Goal: Find specific page/section: Find specific page/section

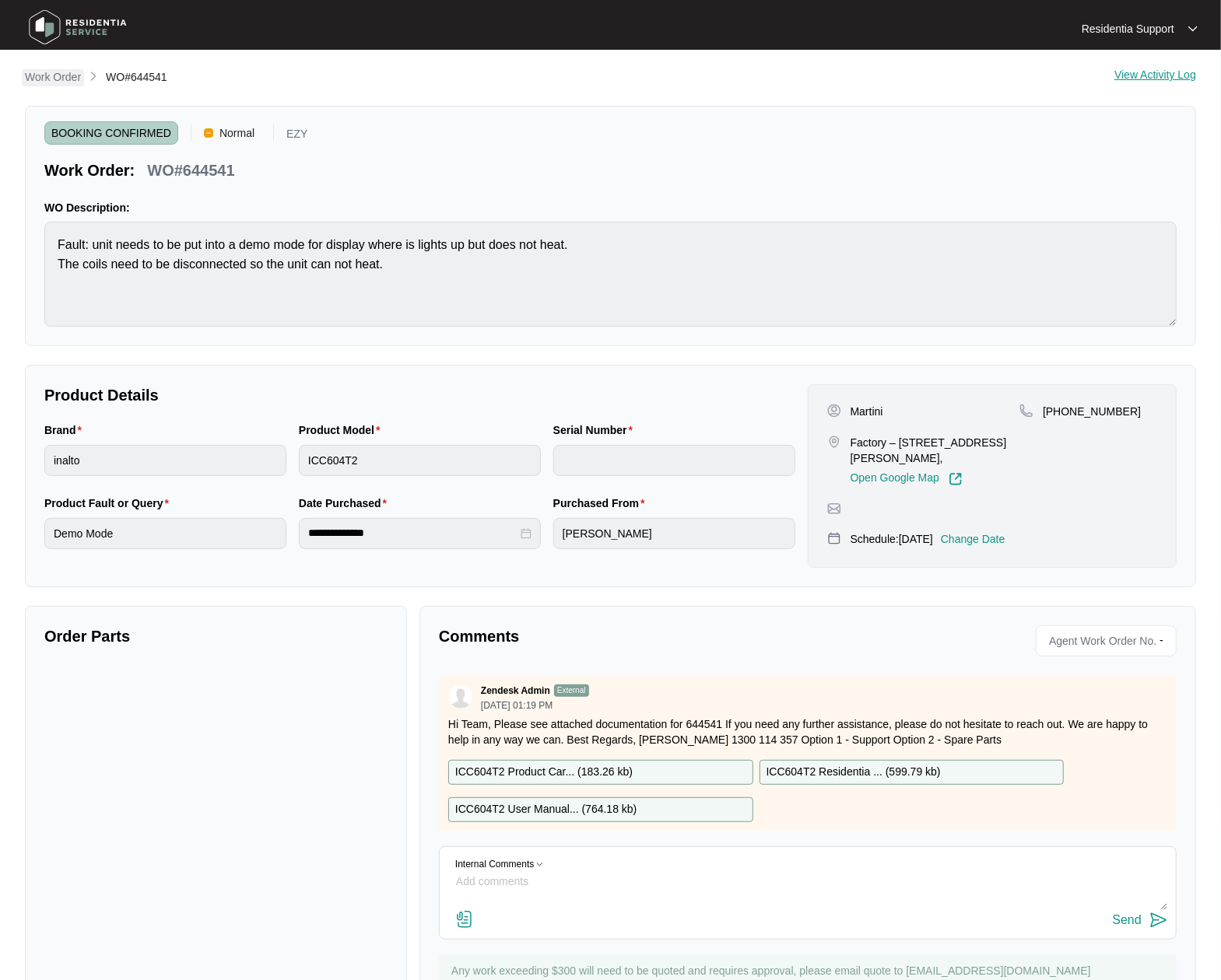
drag, startPoint x: 0, startPoint y: 0, endPoint x: 54, endPoint y: 77, distance: 94.0
click at [54, 77] on p "Work Order" at bounding box center [53, 77] width 56 height 15
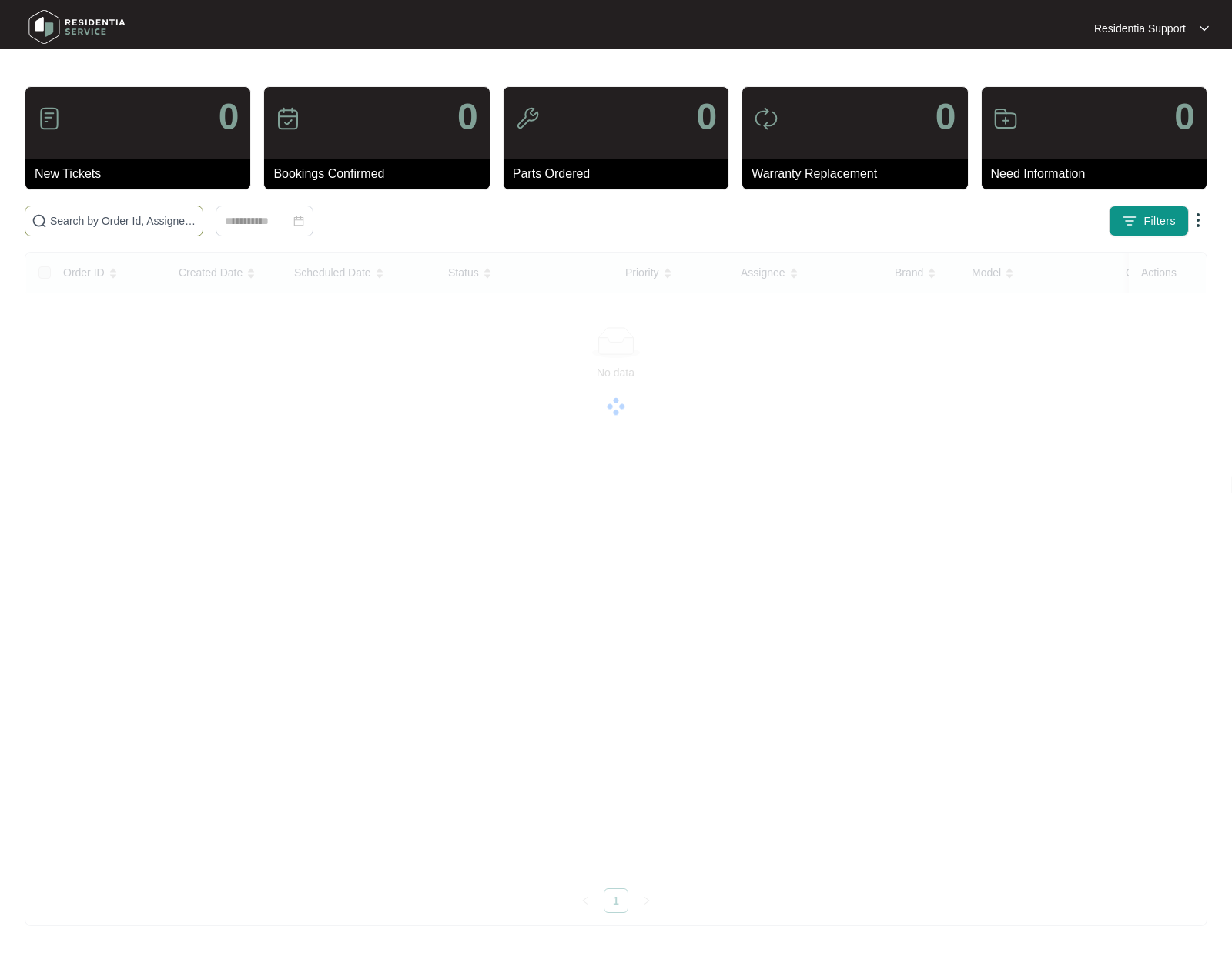
click at [124, 223] on input "text" at bounding box center [123, 220] width 146 height 17
paste input "644562"
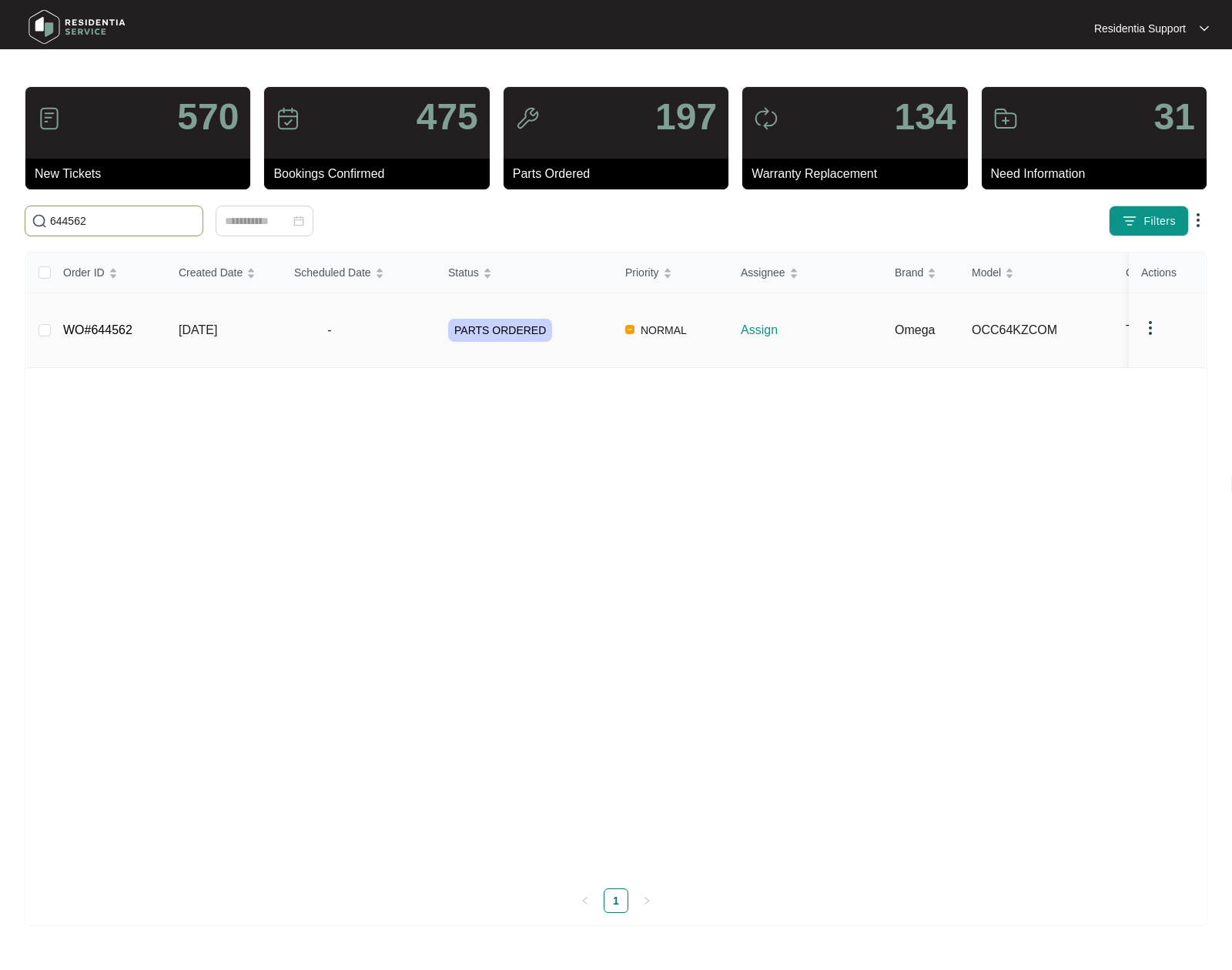
type input "644562"
click at [351, 325] on span "-" at bounding box center [329, 330] width 71 height 18
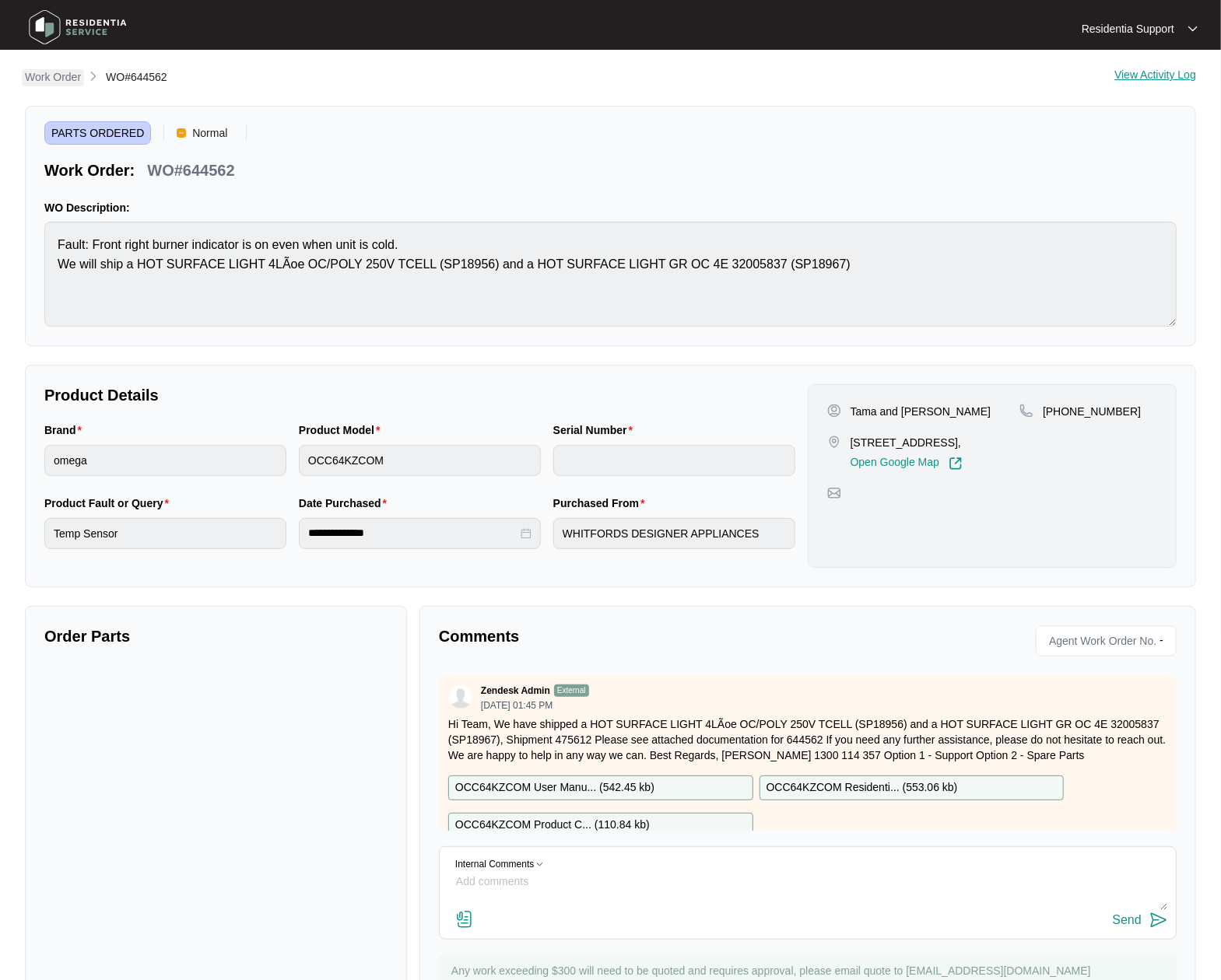
click at [57, 80] on p "Work Order" at bounding box center [53, 77] width 56 height 15
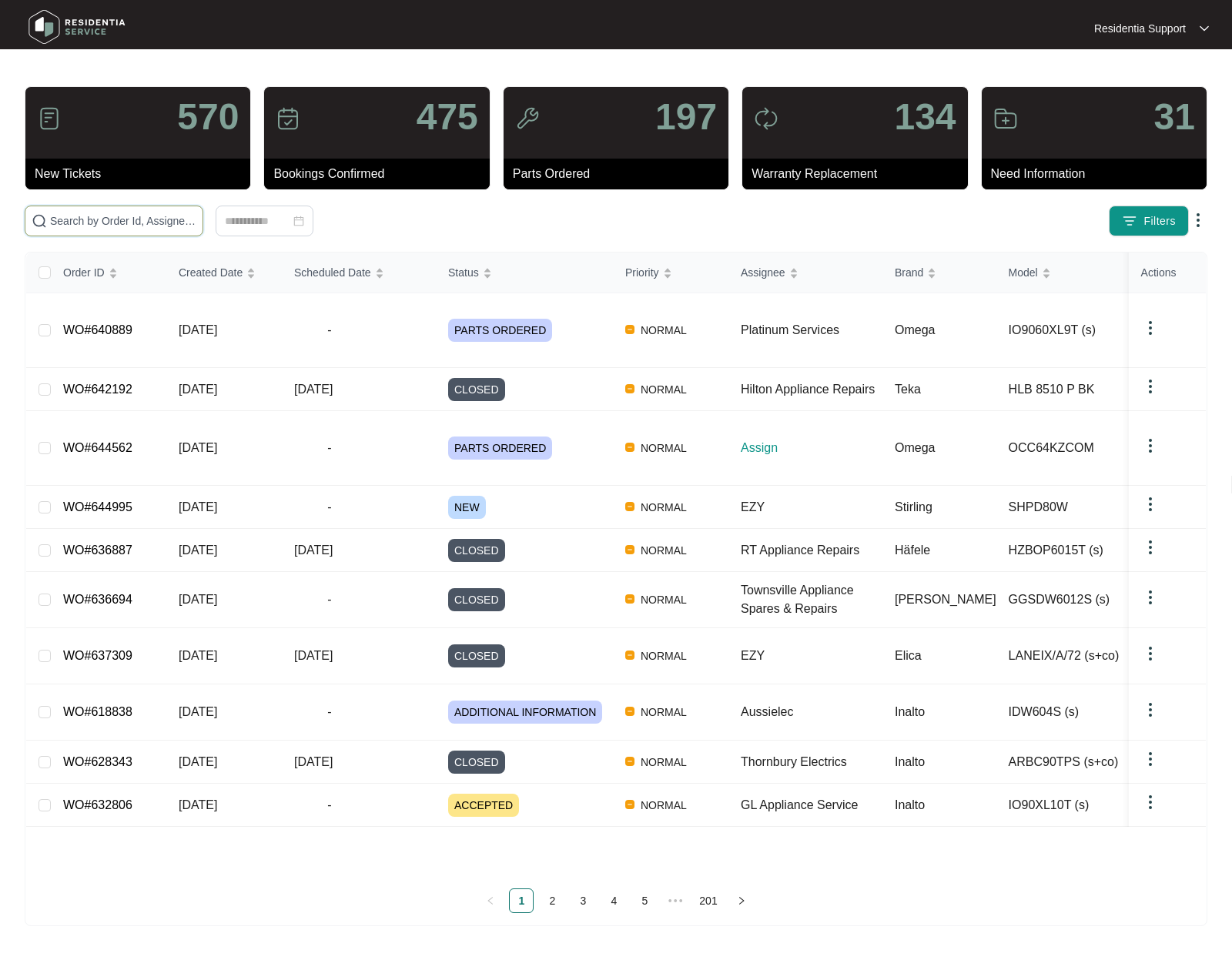
click at [169, 217] on input "text" at bounding box center [123, 220] width 146 height 17
paste input "644562"
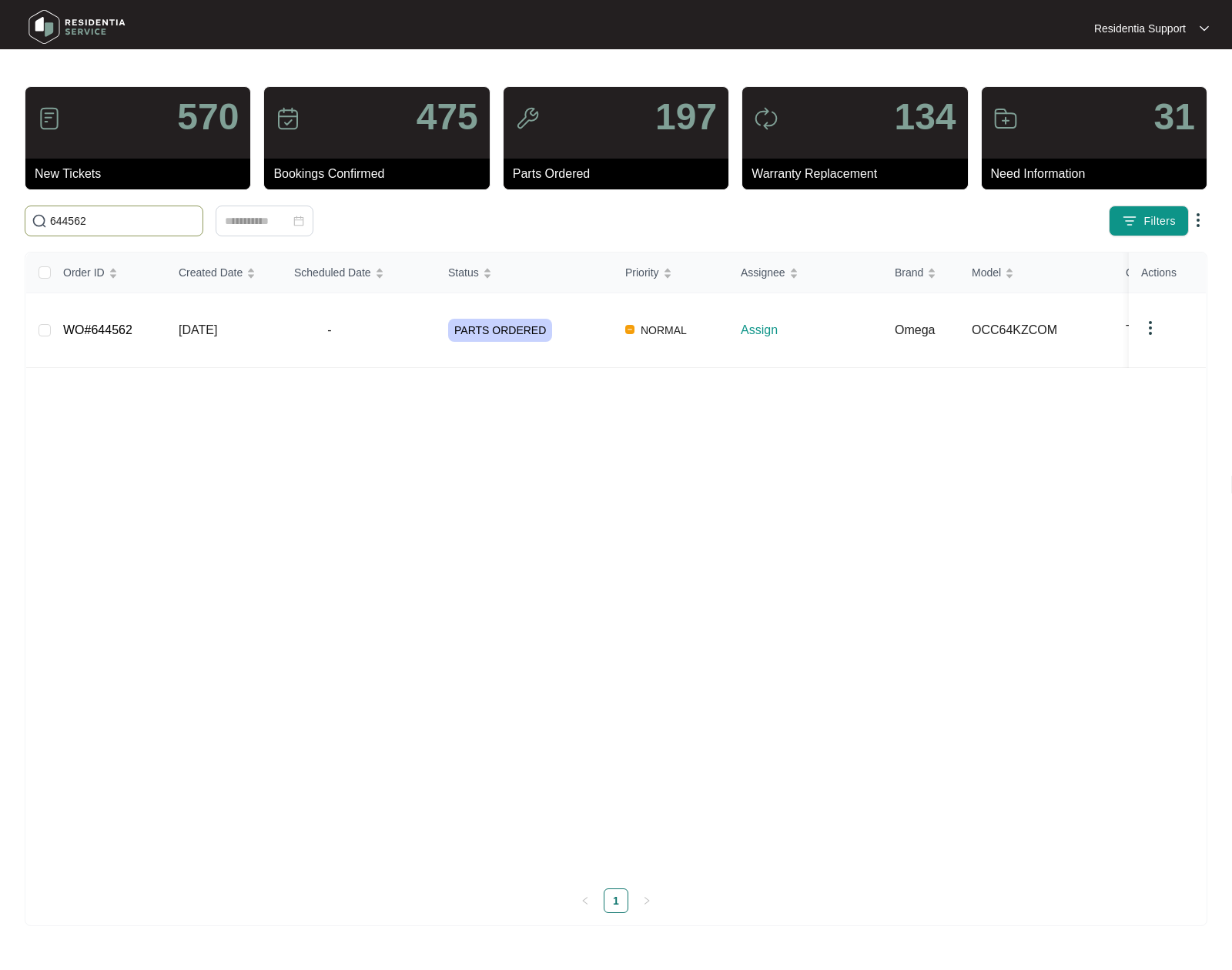
type input "644562"
click at [736, 339] on td "Assign" at bounding box center [805, 331] width 154 height 75
click at [266, 329] on td "[DATE]" at bounding box center [224, 331] width 116 height 75
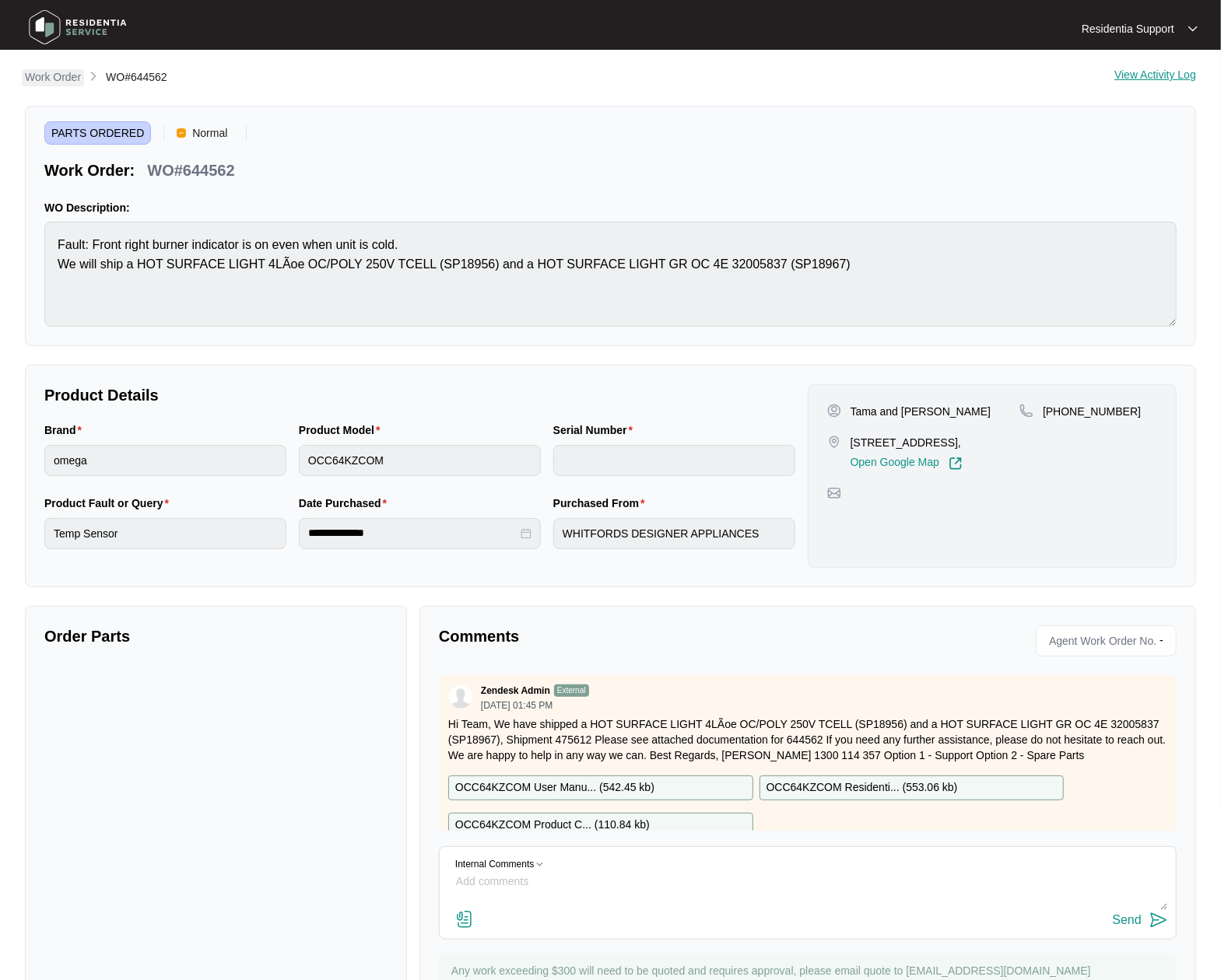
drag, startPoint x: 75, startPoint y: 86, endPoint x: 65, endPoint y: 77, distance: 13.5
click at [73, 83] on li "Work Order" at bounding box center [53, 77] width 56 height 19
click at [56, 75] on p "Work Order" at bounding box center [53, 77] width 56 height 15
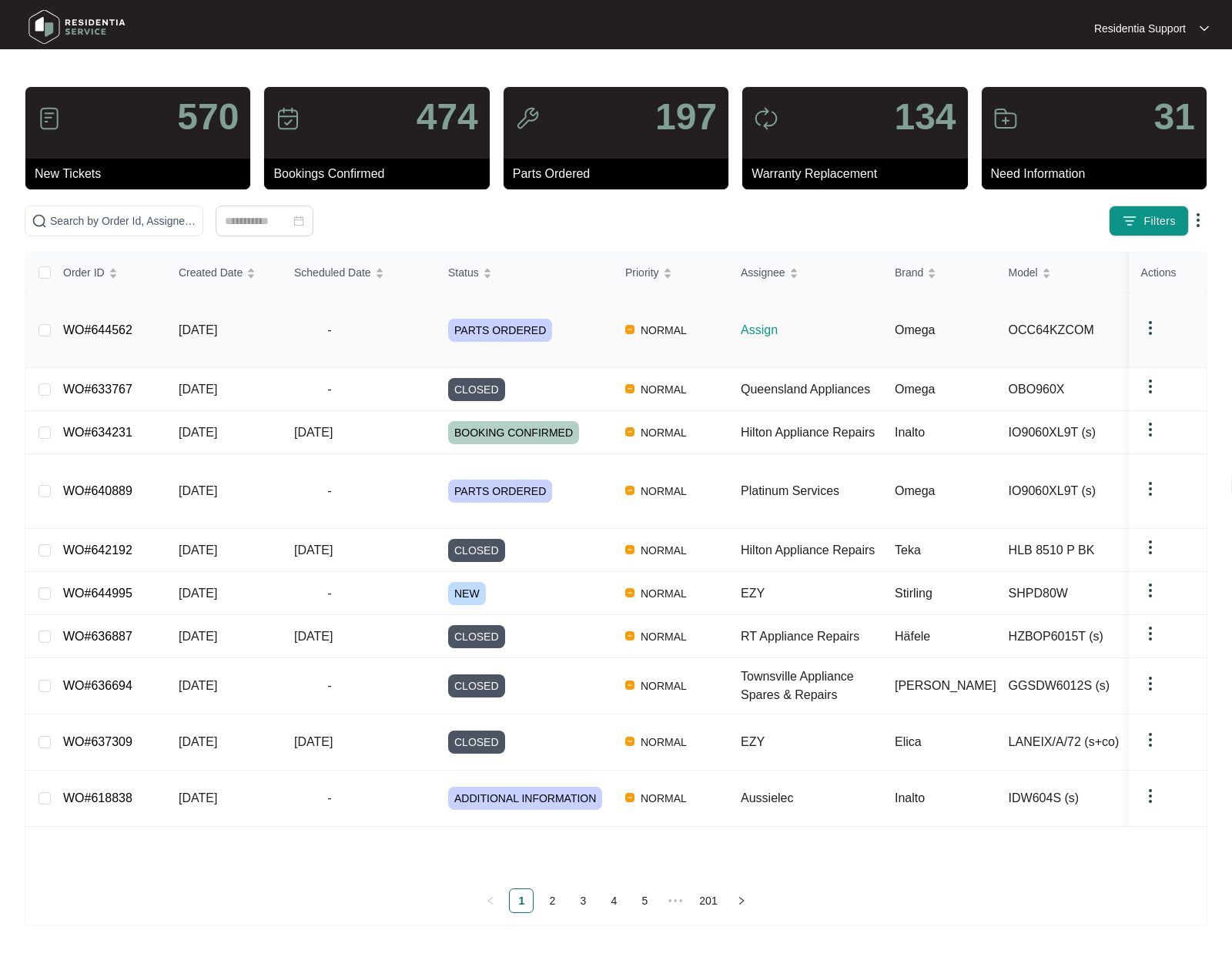
click at [212, 333] on td "[DATE]" at bounding box center [224, 331] width 116 height 75
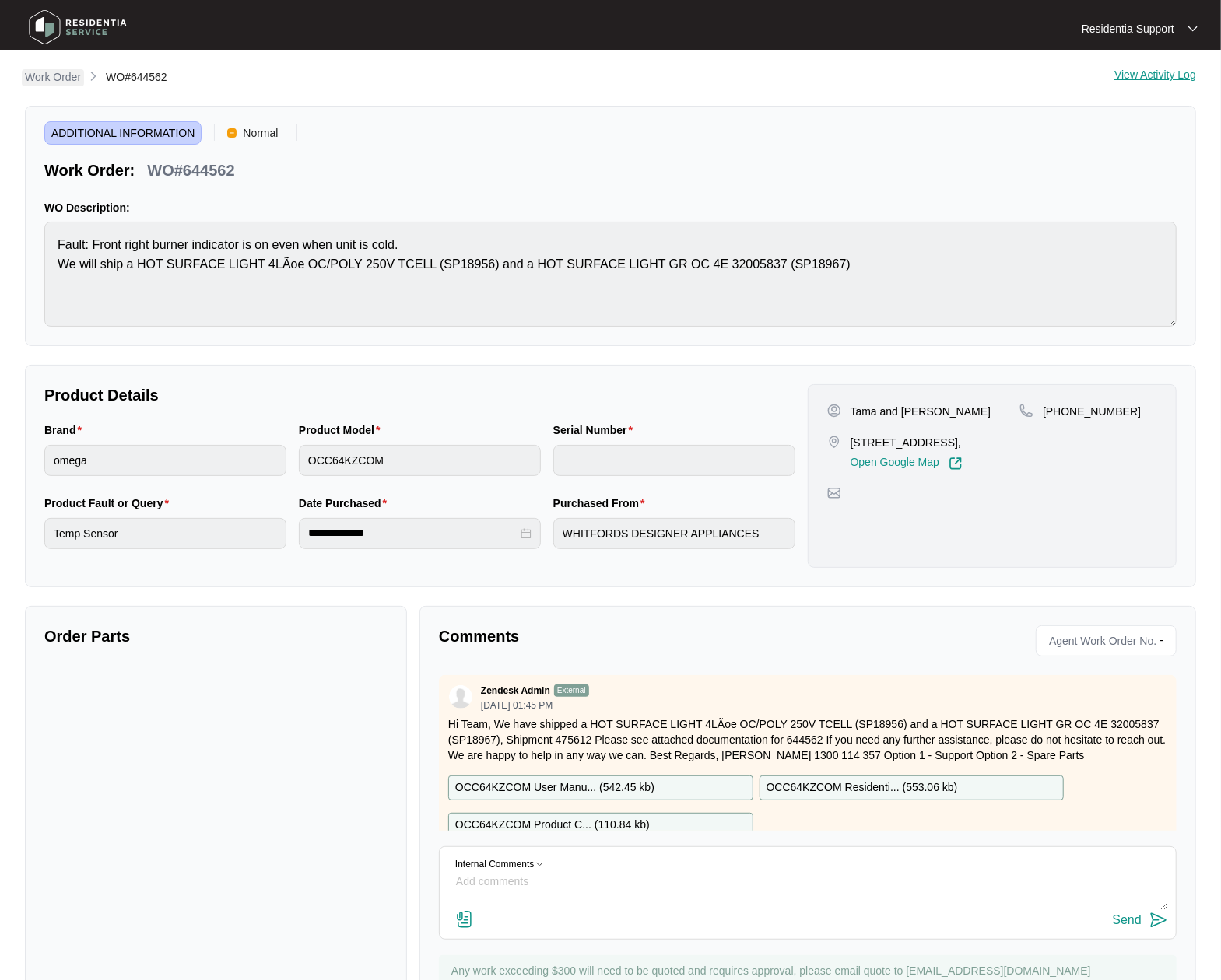
click at [44, 77] on p "Work Order" at bounding box center [53, 77] width 56 height 15
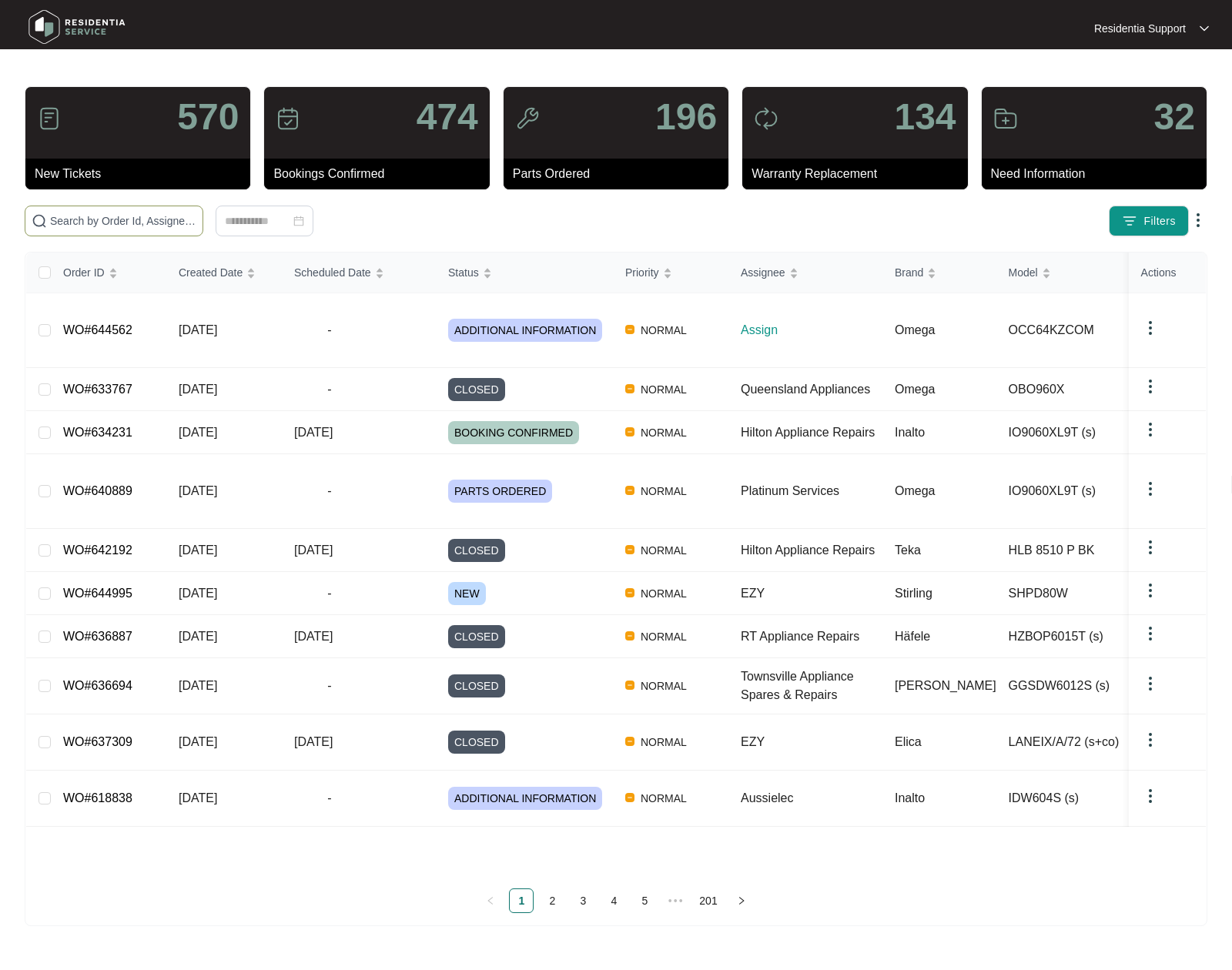
click at [129, 220] on input "text" at bounding box center [123, 220] width 146 height 17
paste input "644562"
type input "644562"
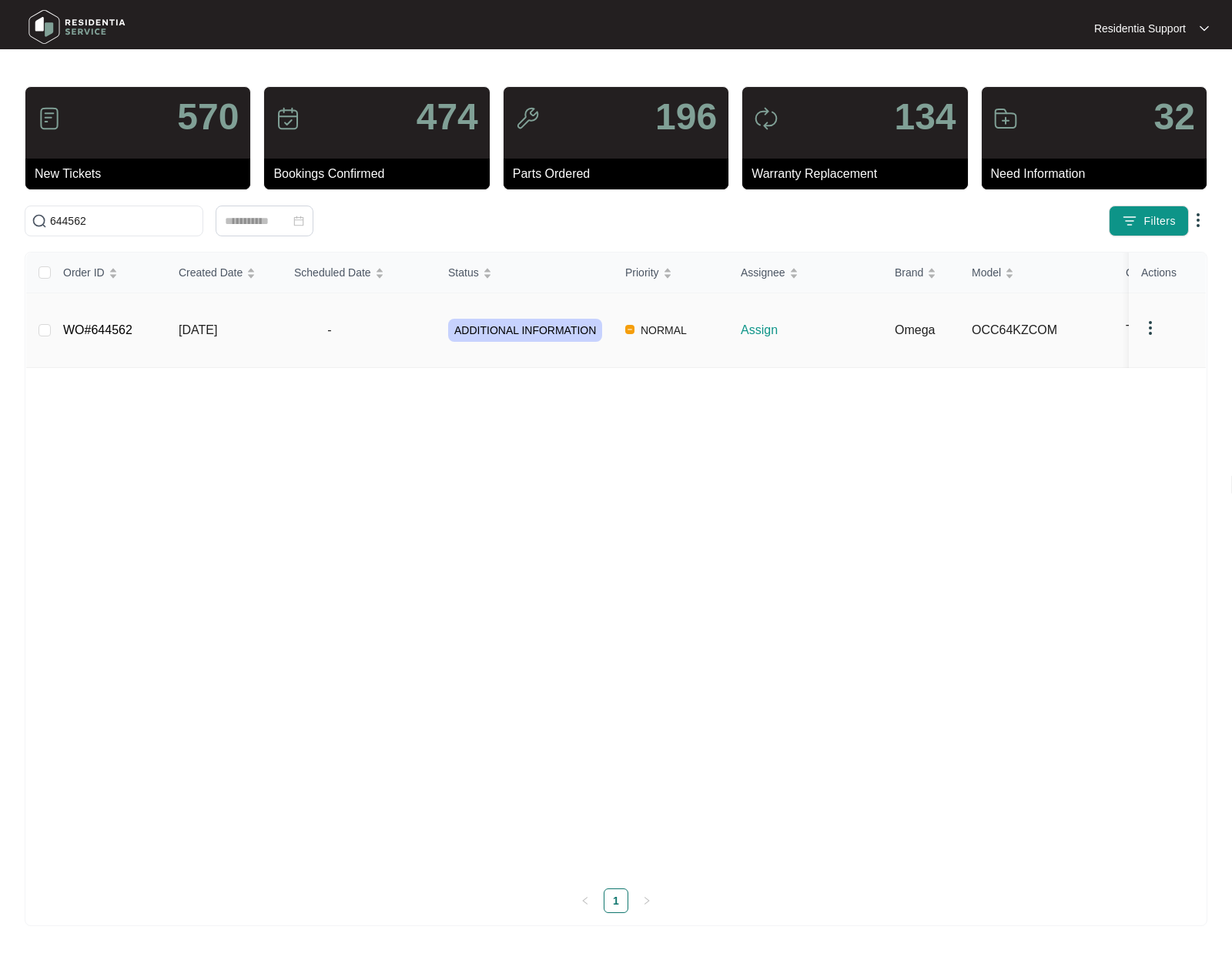
click at [501, 333] on span "ADDITIONAL INFORMATION" at bounding box center [525, 330] width 154 height 23
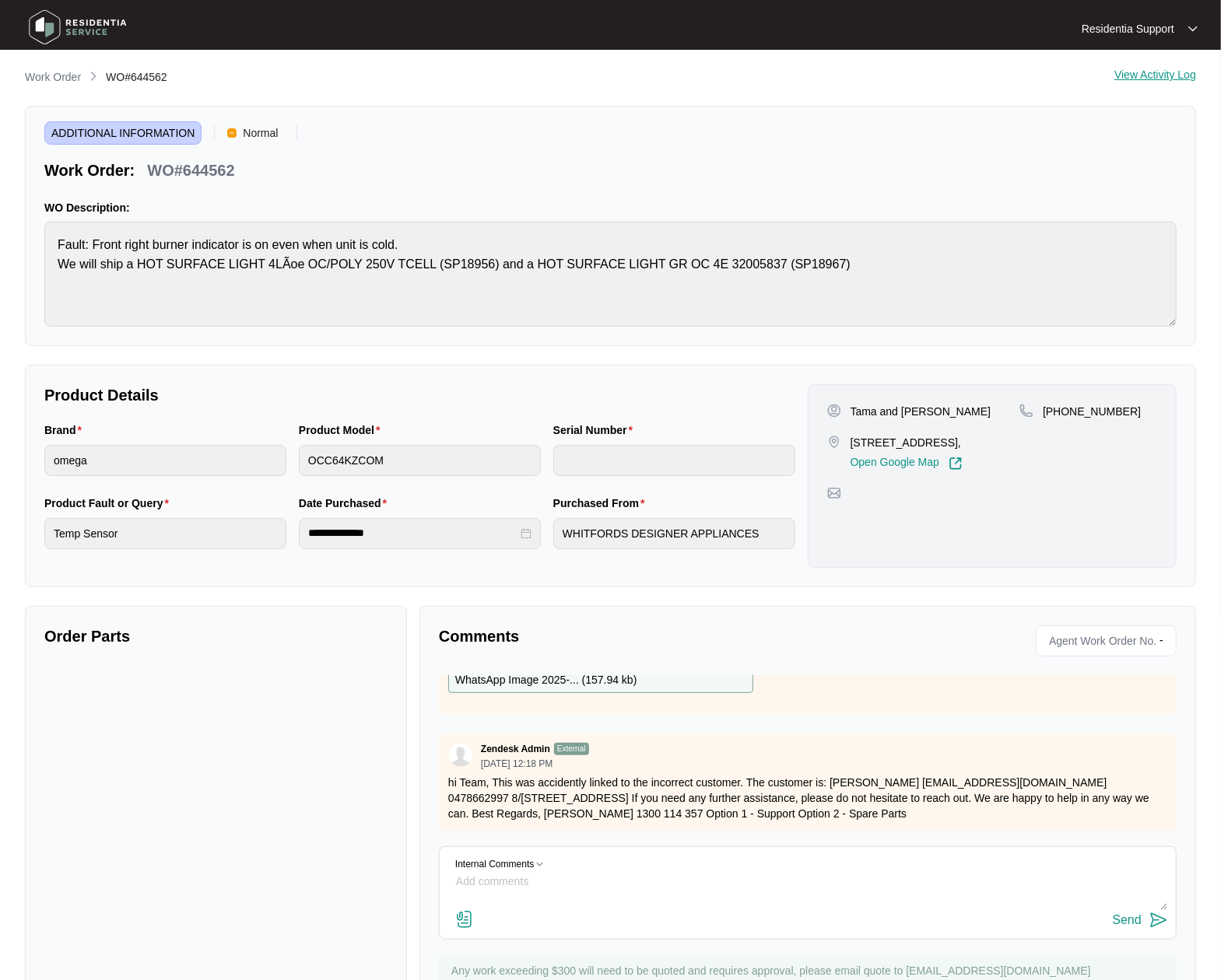
drag, startPoint x: 31, startPoint y: 74, endPoint x: 42, endPoint y: 73, distance: 11.0
click at [31, 74] on p "Work Order" at bounding box center [53, 77] width 56 height 15
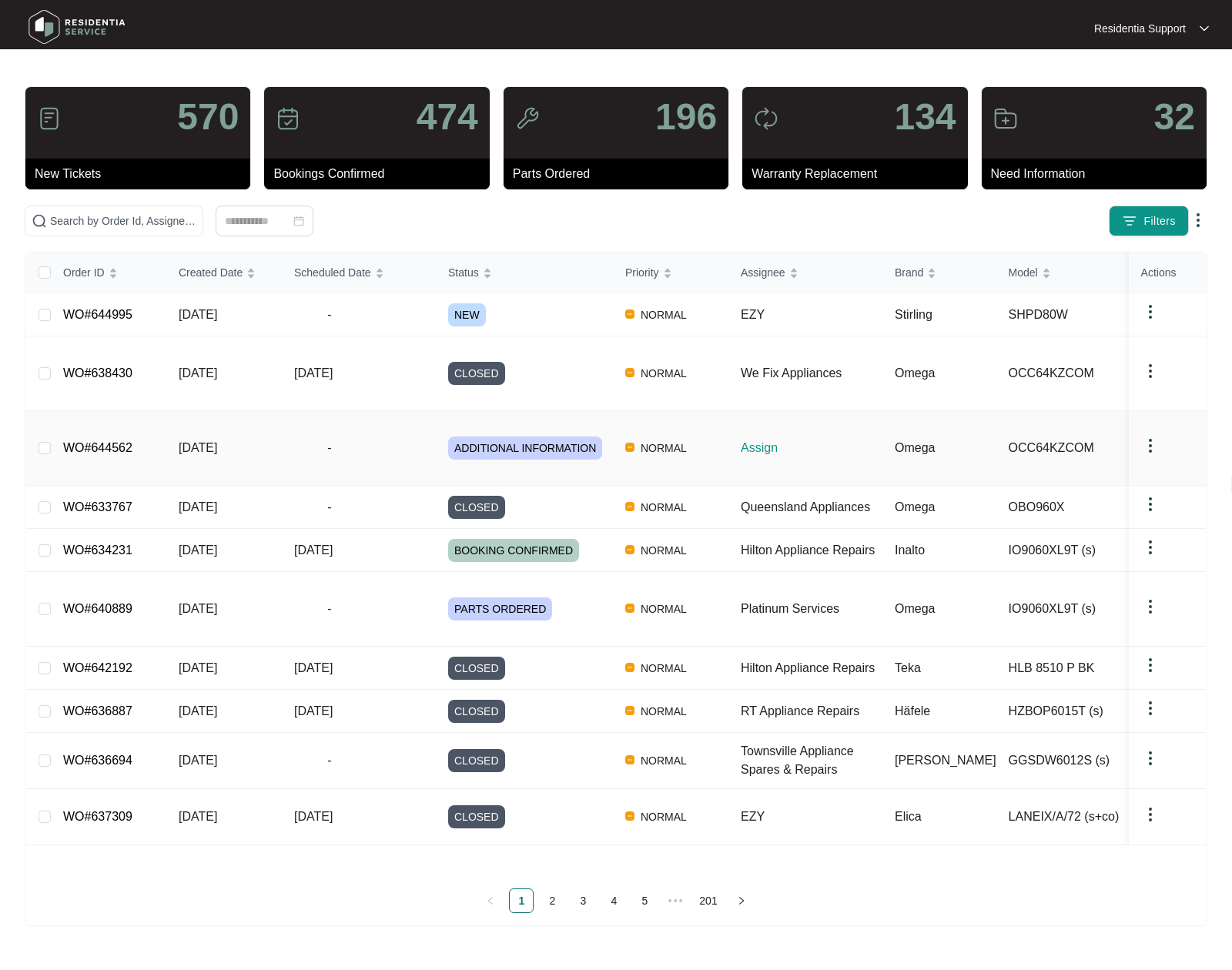
click at [340, 439] on span "-" at bounding box center [329, 448] width 71 height 18
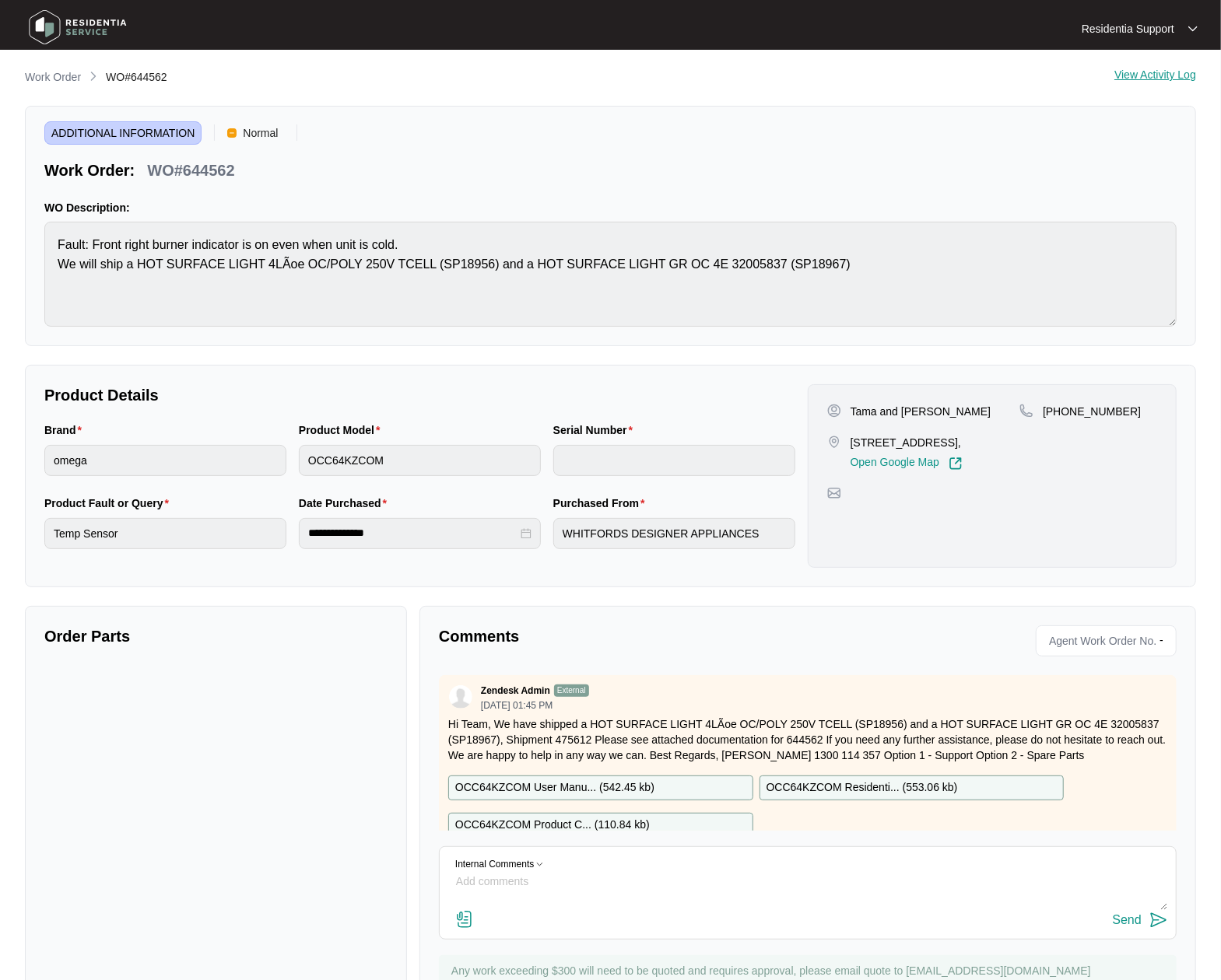
drag, startPoint x: 40, startPoint y: 78, endPoint x: 93, endPoint y: 78, distance: 53.0
click at [40, 78] on p "Work Order" at bounding box center [53, 77] width 56 height 15
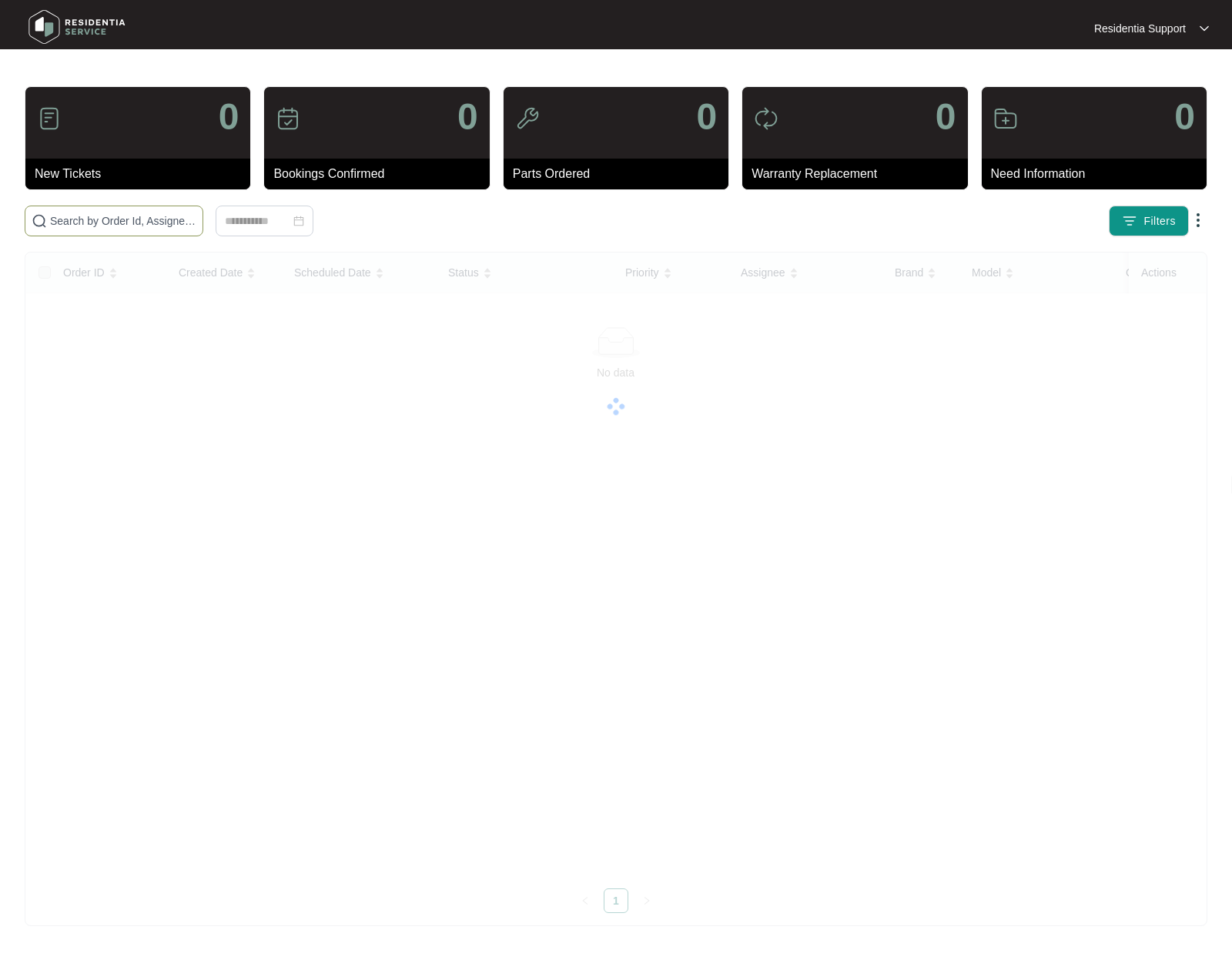
click at [122, 208] on span at bounding box center [114, 221] width 179 height 31
paste input "645017"
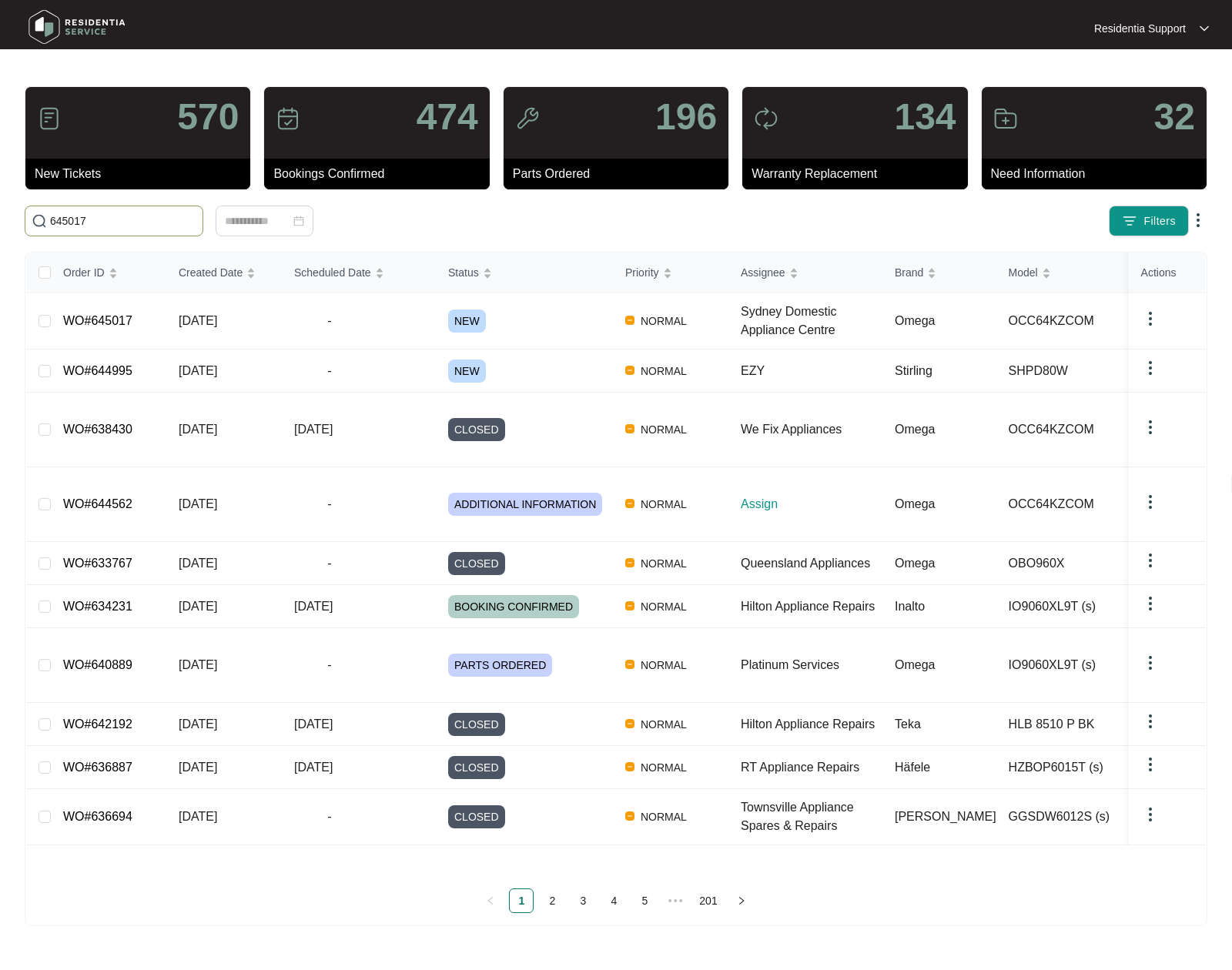
type input "645017"
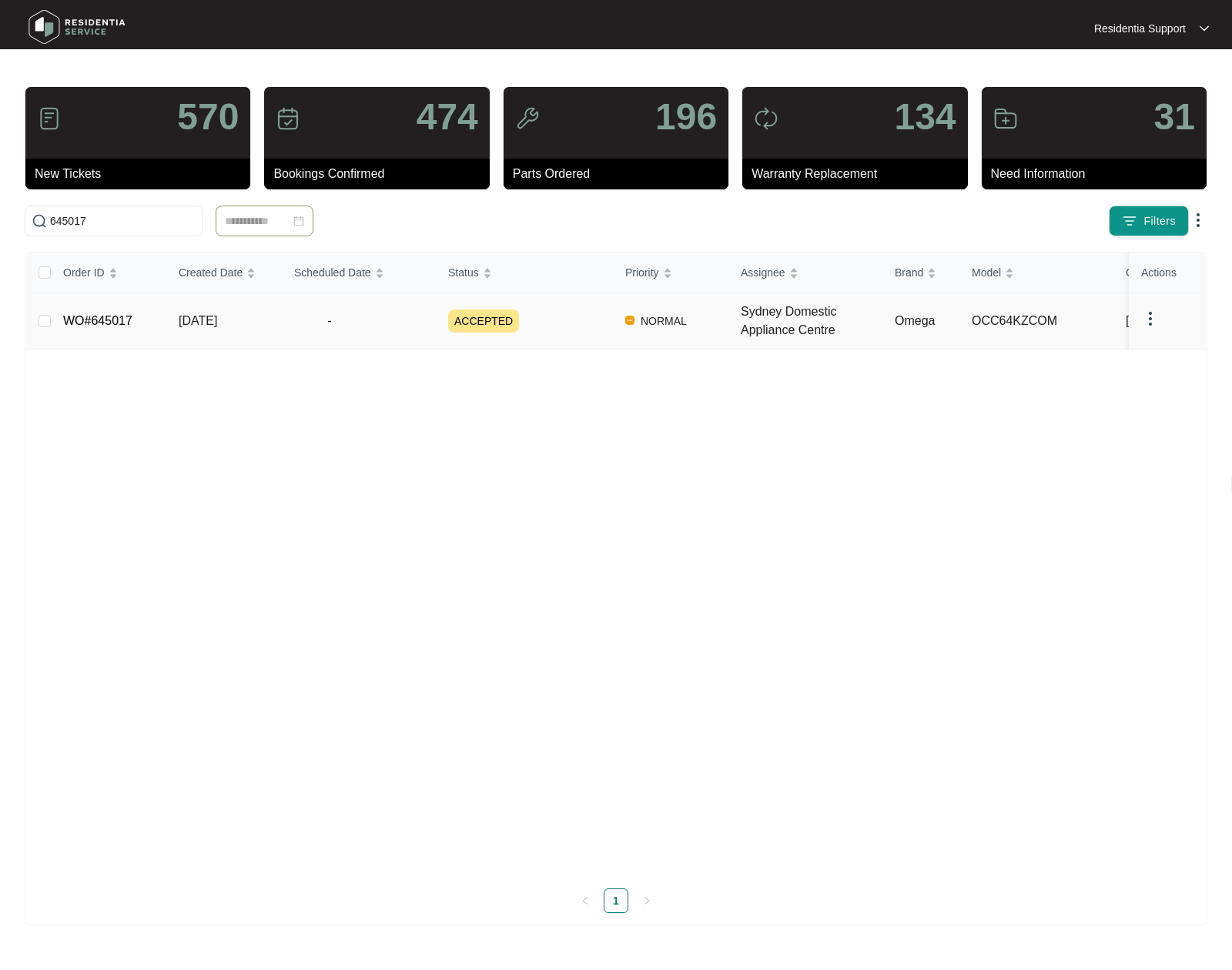
click at [608, 339] on td "ACCEPTED" at bounding box center [524, 321] width 177 height 56
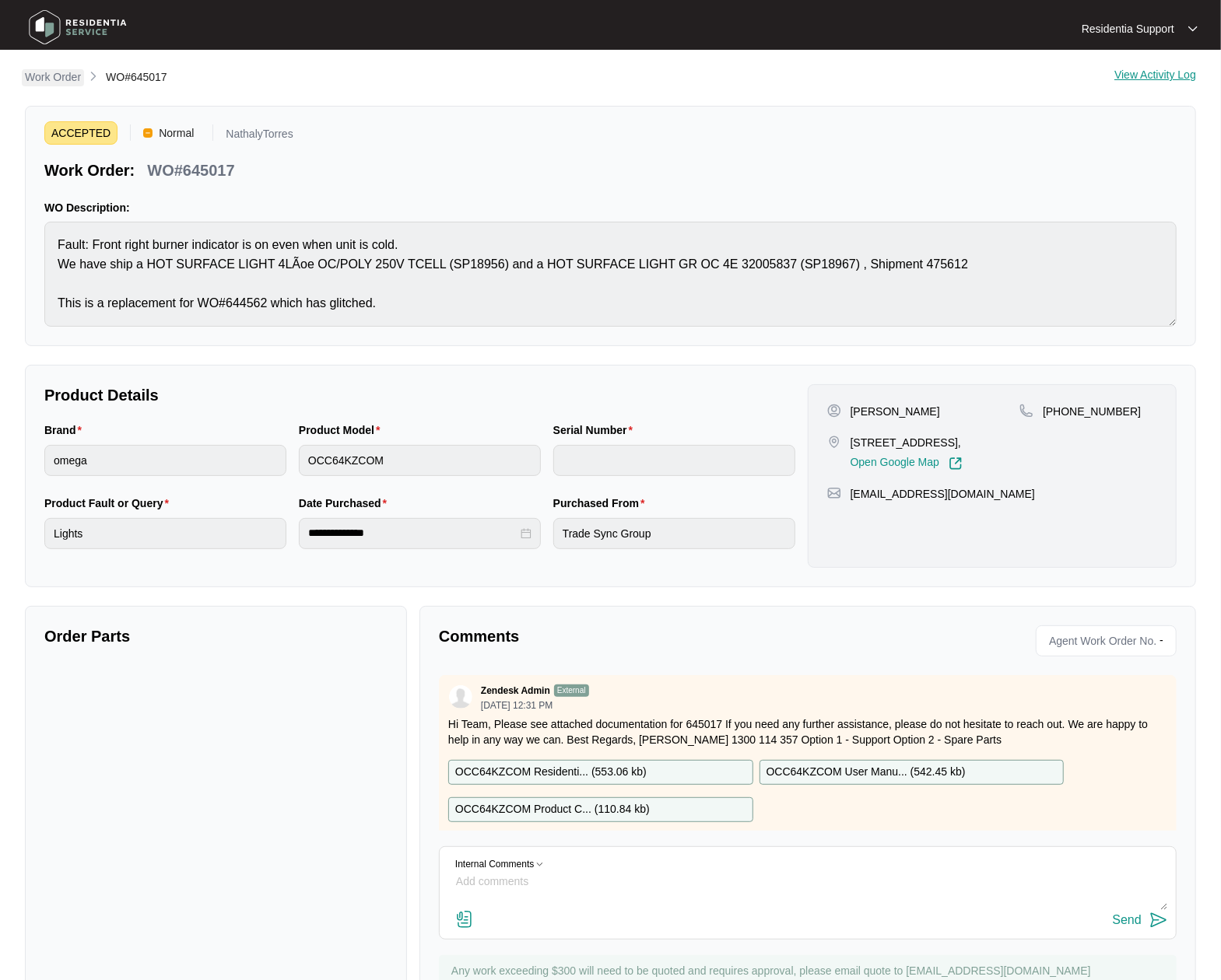
click at [37, 72] on p "Work Order" at bounding box center [53, 77] width 56 height 15
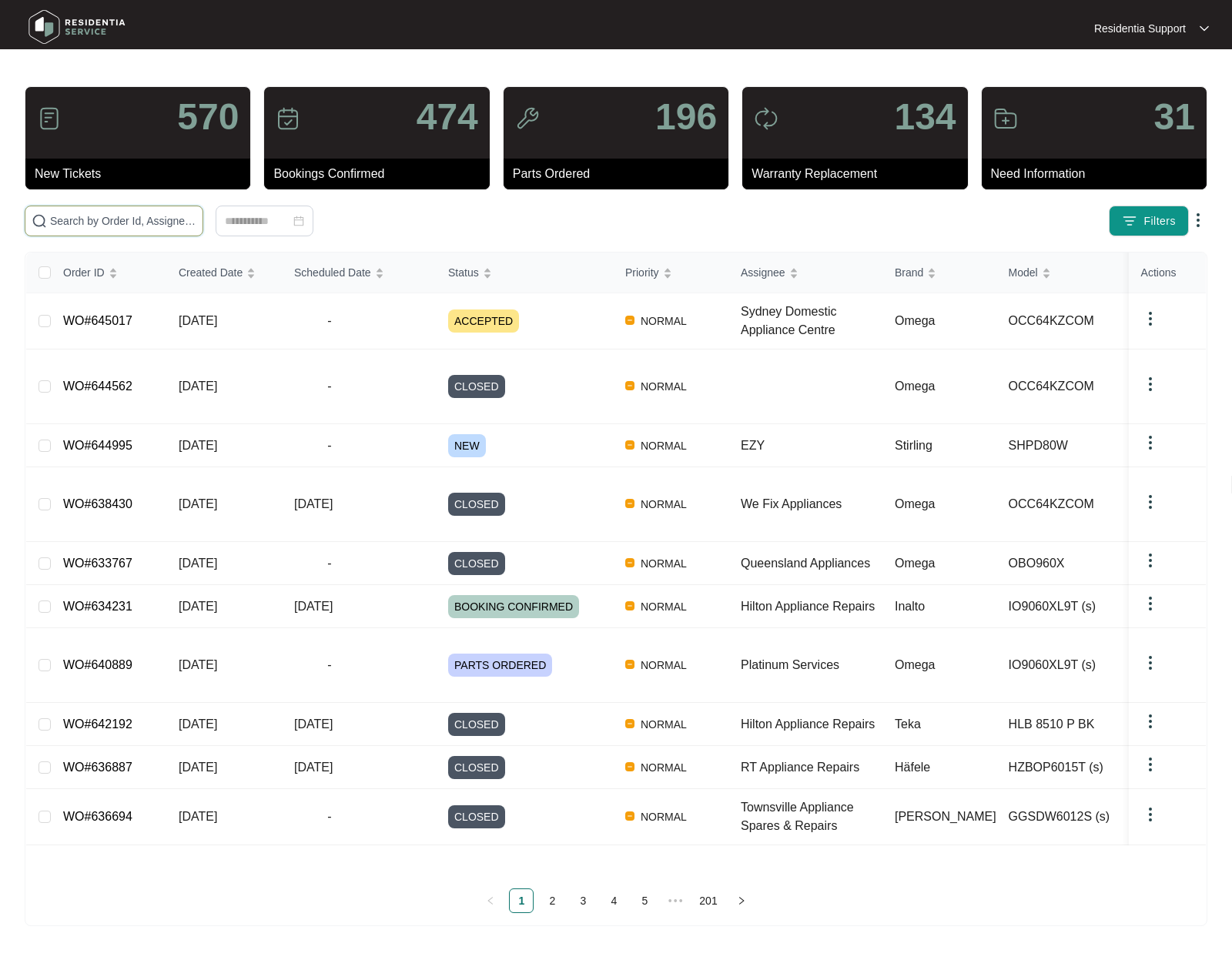
click at [96, 221] on input "text" at bounding box center [123, 220] width 146 height 17
paste input "644562"
type input "644562"
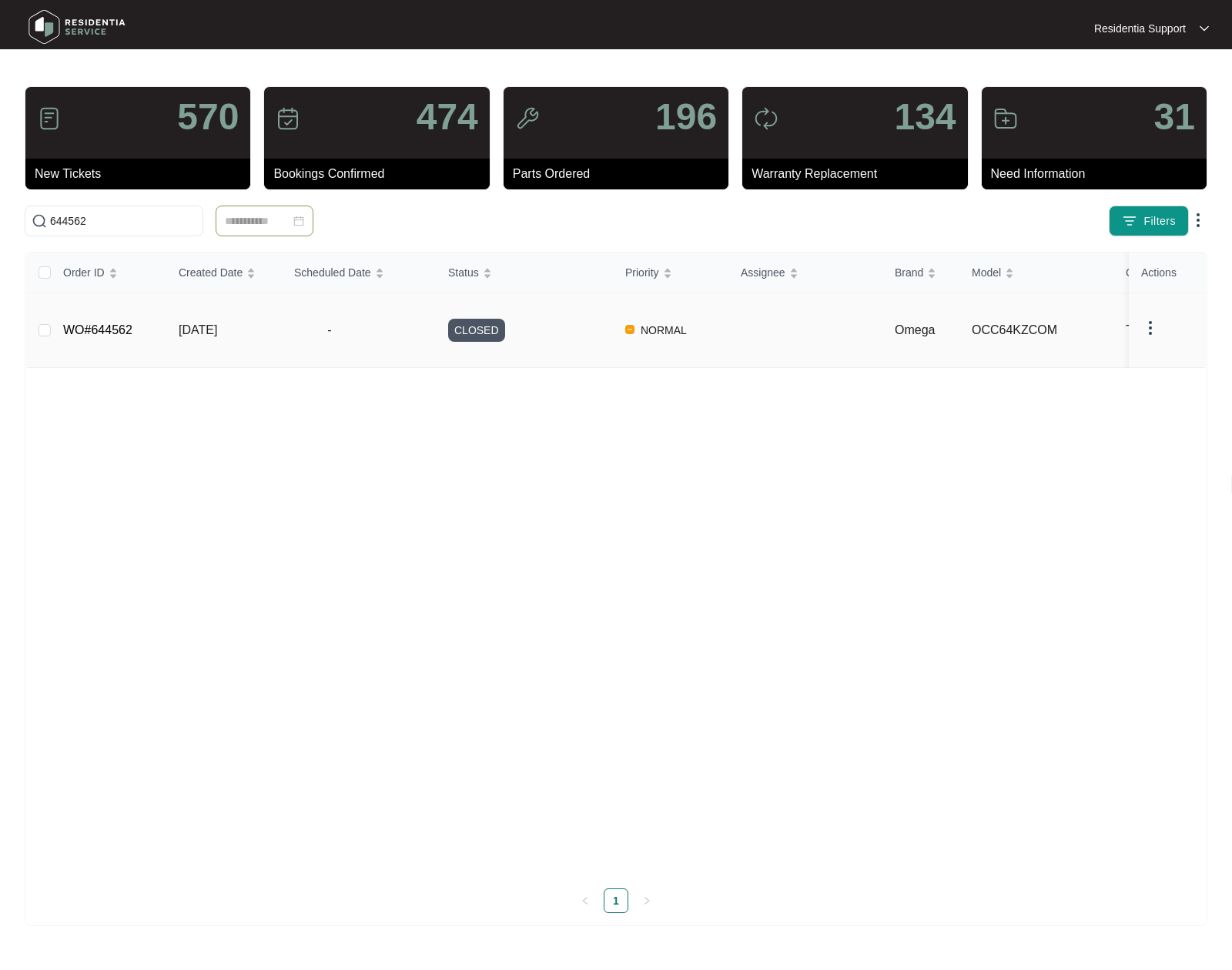
click at [748, 325] on td at bounding box center [805, 331] width 154 height 75
click at [161, 326] on td "WO#644562" at bounding box center [108, 331] width 116 height 75
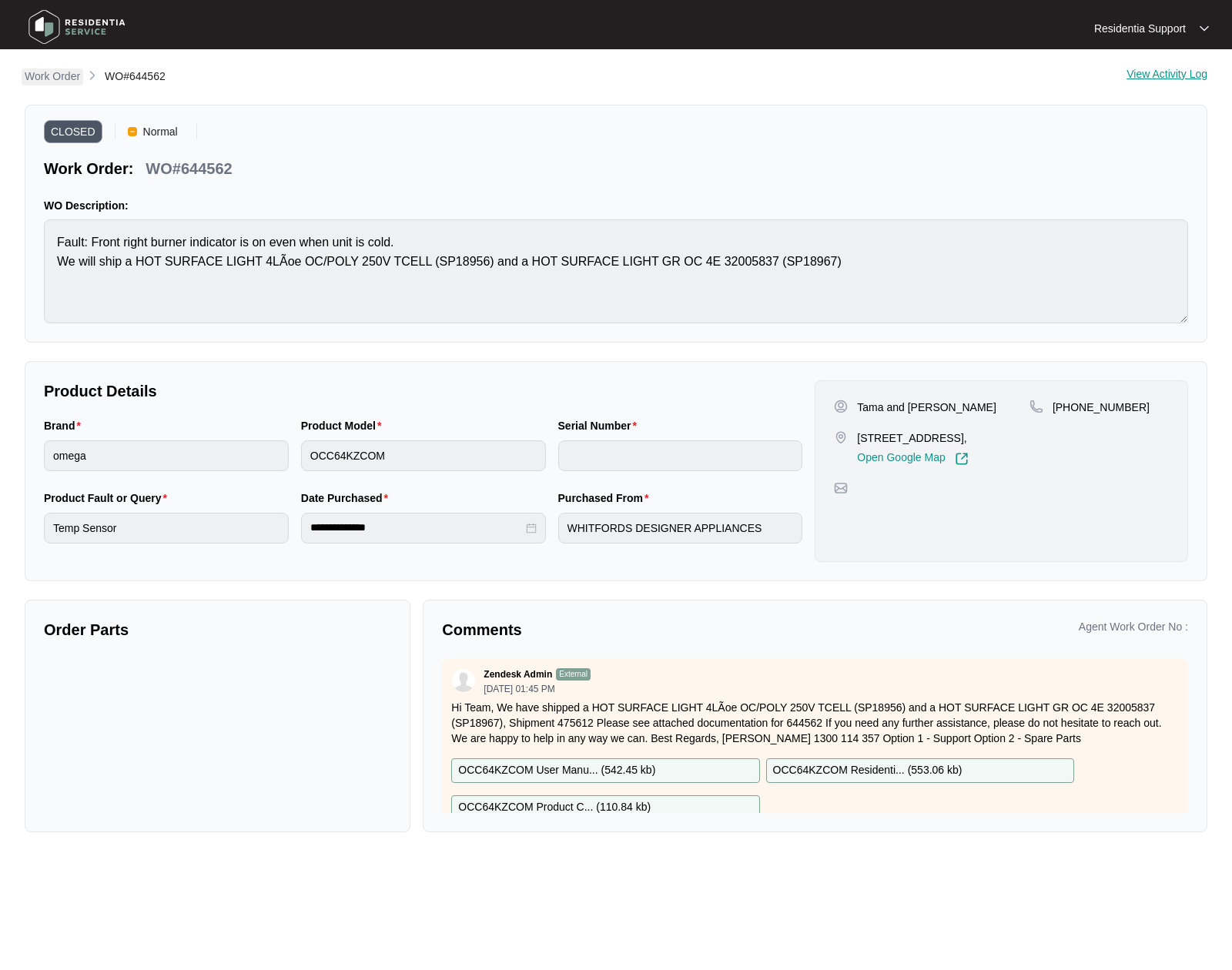
click at [38, 80] on p "Work Order" at bounding box center [53, 76] width 56 height 15
